Goal: Task Accomplishment & Management: Use online tool/utility

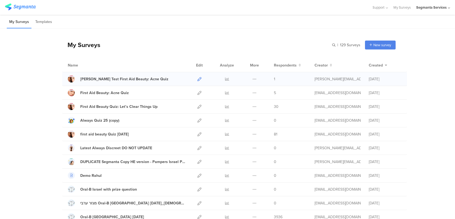
click at [199, 78] on icon at bounding box center [199, 79] width 4 height 4
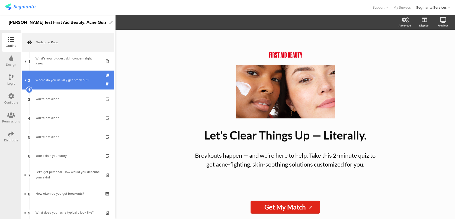
scroll to position [281, 0]
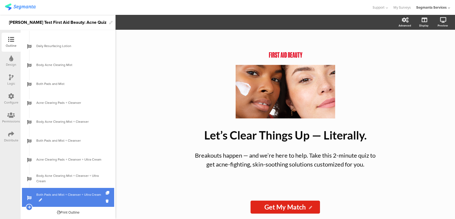
click at [85, 200] on span "Both Pads and Mist + Cleanser + Ultra Cream" at bounding box center [70, 197] width 69 height 11
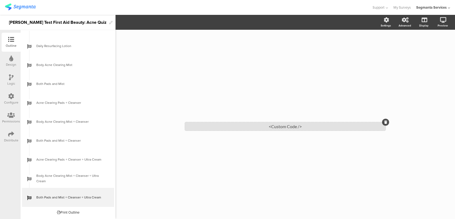
click at [229, 124] on div "<Custom Code />" at bounding box center [285, 126] width 200 height 8
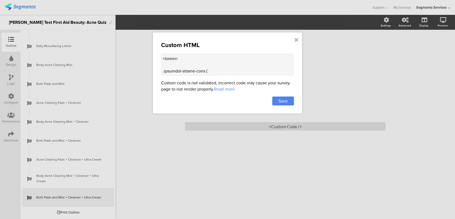
drag, startPoint x: 170, startPoint y: 69, endPoint x: 156, endPoint y: 43, distance: 29.3
click at [156, 43] on div "Custom HTML Custom code is not validated, incorrect code may cause your survey …" at bounding box center [227, 73] width 149 height 81
click at [294, 40] on div at bounding box center [296, 40] width 5 height 10
